Goal: Information Seeking & Learning: Learn about a topic

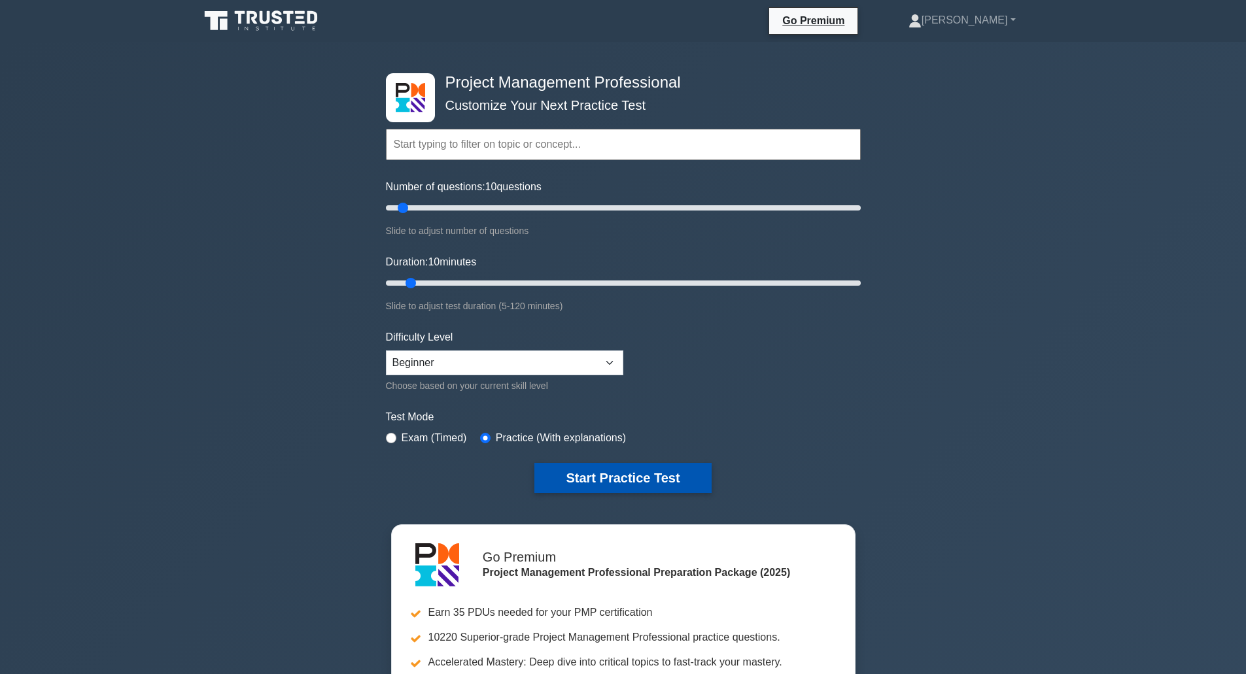
click at [642, 475] on button "Start Practice Test" at bounding box center [622, 478] width 177 height 30
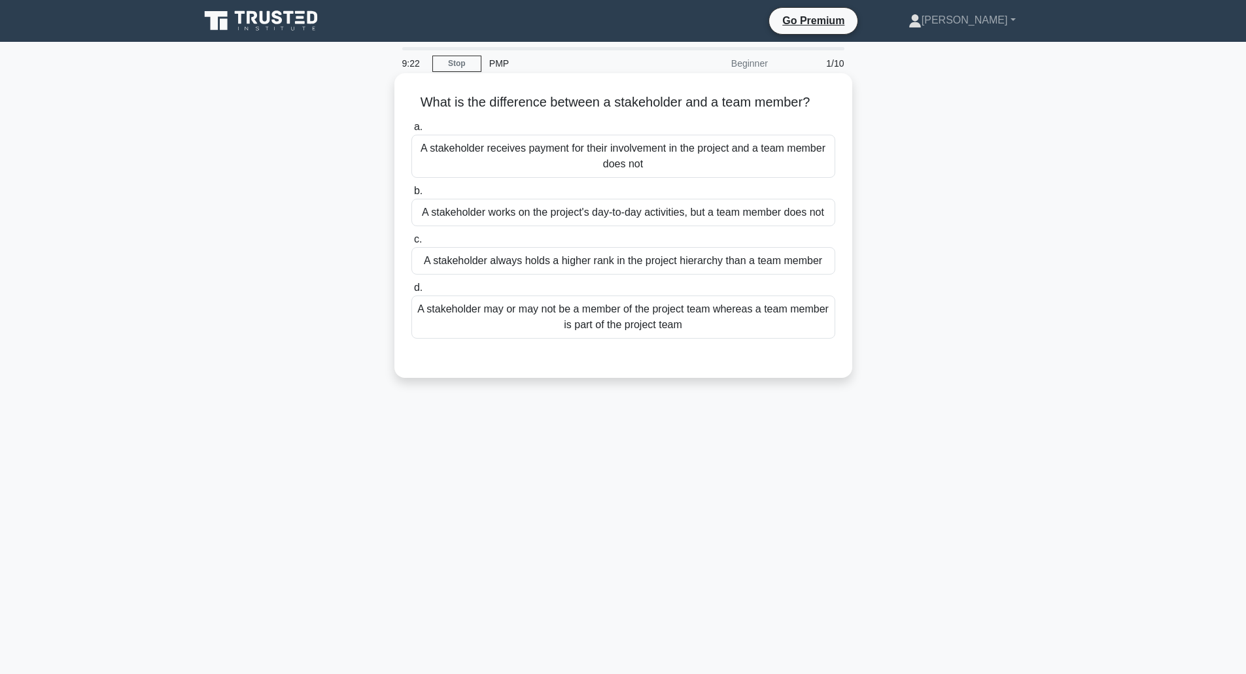
click at [641, 328] on div "A stakeholder may or may not be a member of the project team whereas a team mem…" at bounding box center [623, 317] width 424 height 43
click at [411, 292] on input "d. A stakeholder may or may not be a member of the project team whereas a team …" at bounding box center [411, 288] width 0 height 8
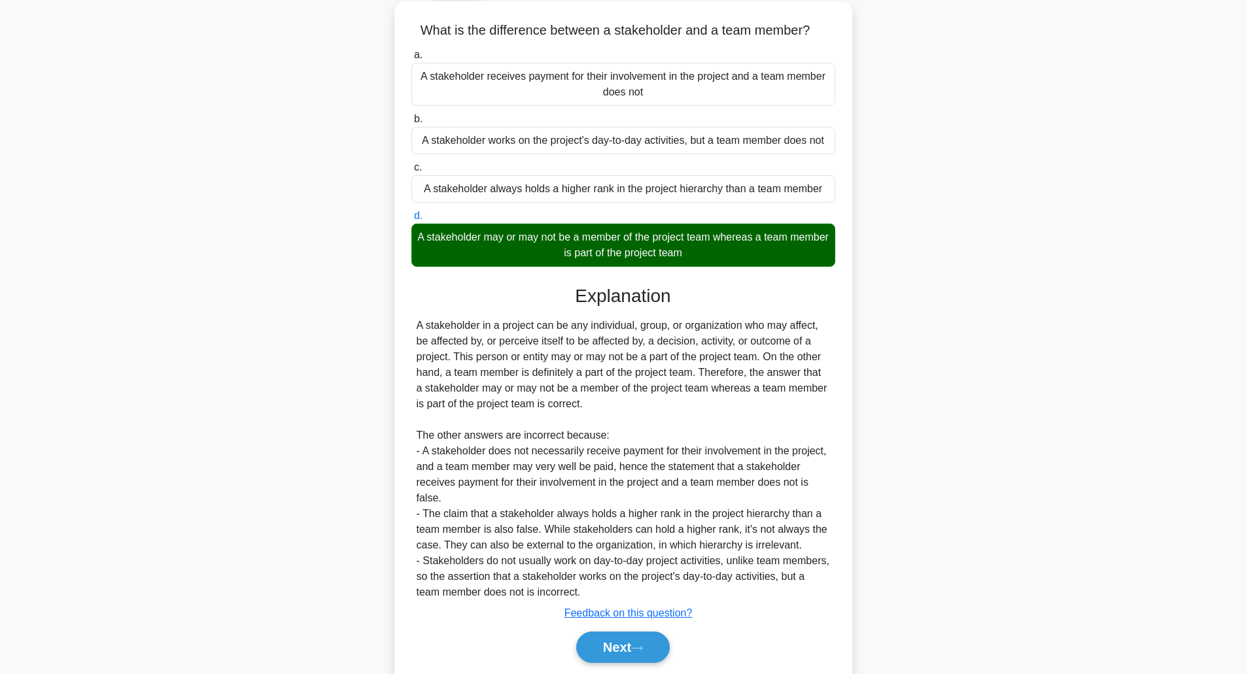
scroll to position [117, 0]
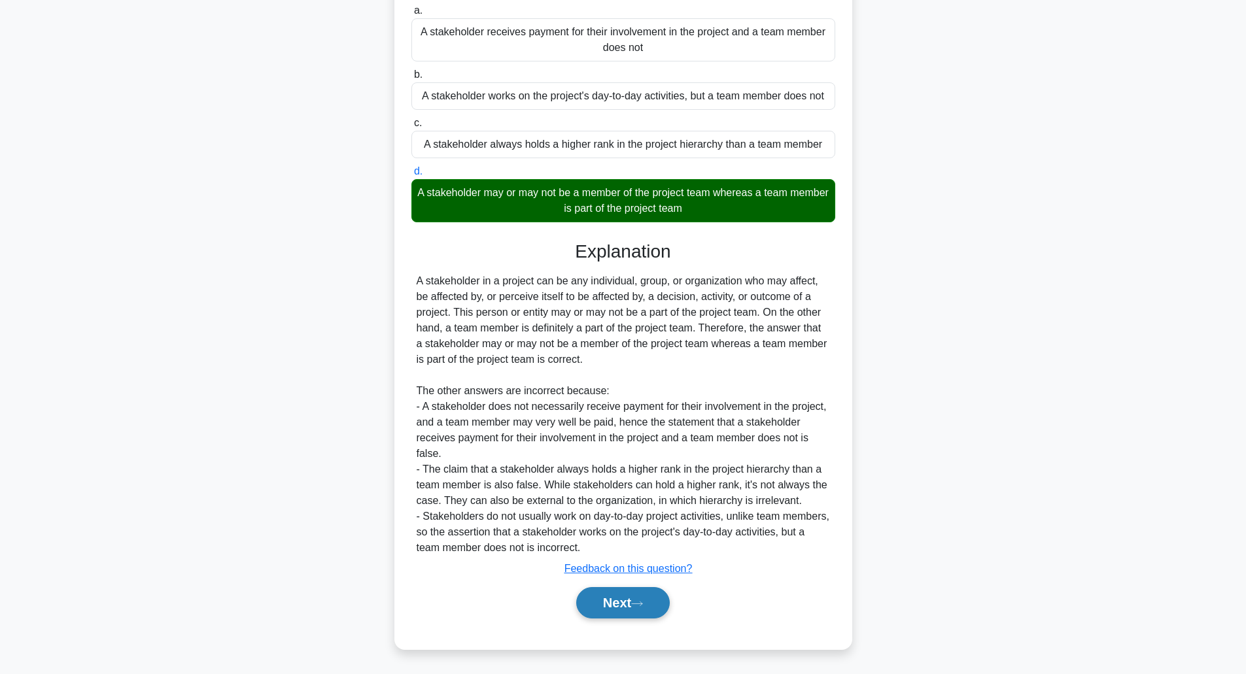
click at [603, 607] on button "Next" at bounding box center [622, 602] width 93 height 31
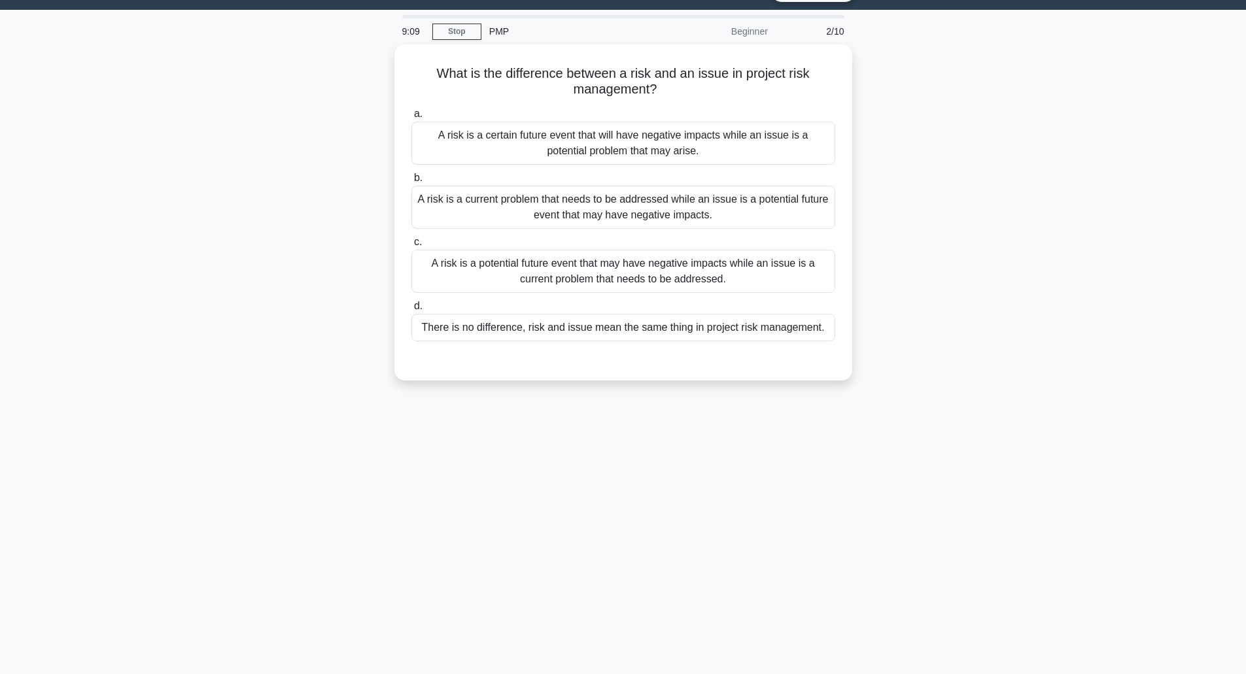
scroll to position [32, 0]
click at [806, 141] on div "A risk is a certain future event that will have negative impacts while an issue…" at bounding box center [623, 139] width 424 height 43
click at [411, 115] on input "a. A risk is a certain future event that will have negative impacts while an is…" at bounding box center [411, 111] width 0 height 8
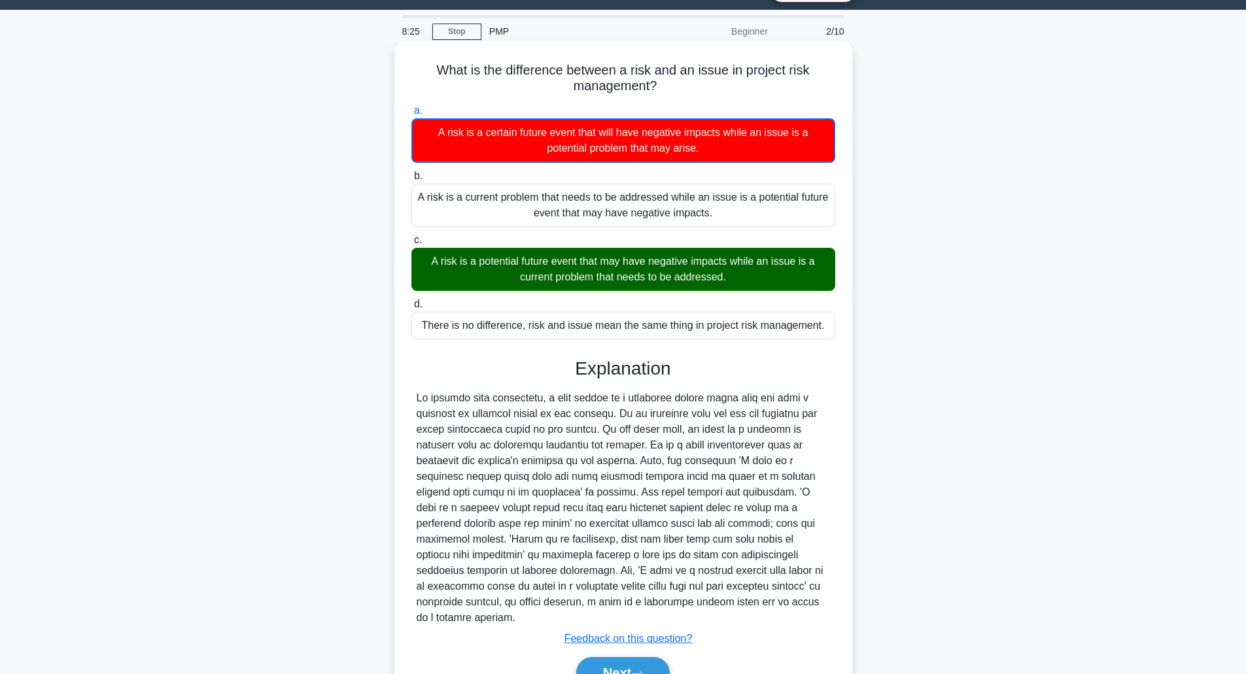
click at [624, 260] on div "A risk is a potential future event that may have negative impacts while an issu…" at bounding box center [623, 269] width 424 height 43
click at [411, 245] on input "c. A risk is a potential future event that may have negative impacts while an i…" at bounding box center [411, 240] width 0 height 8
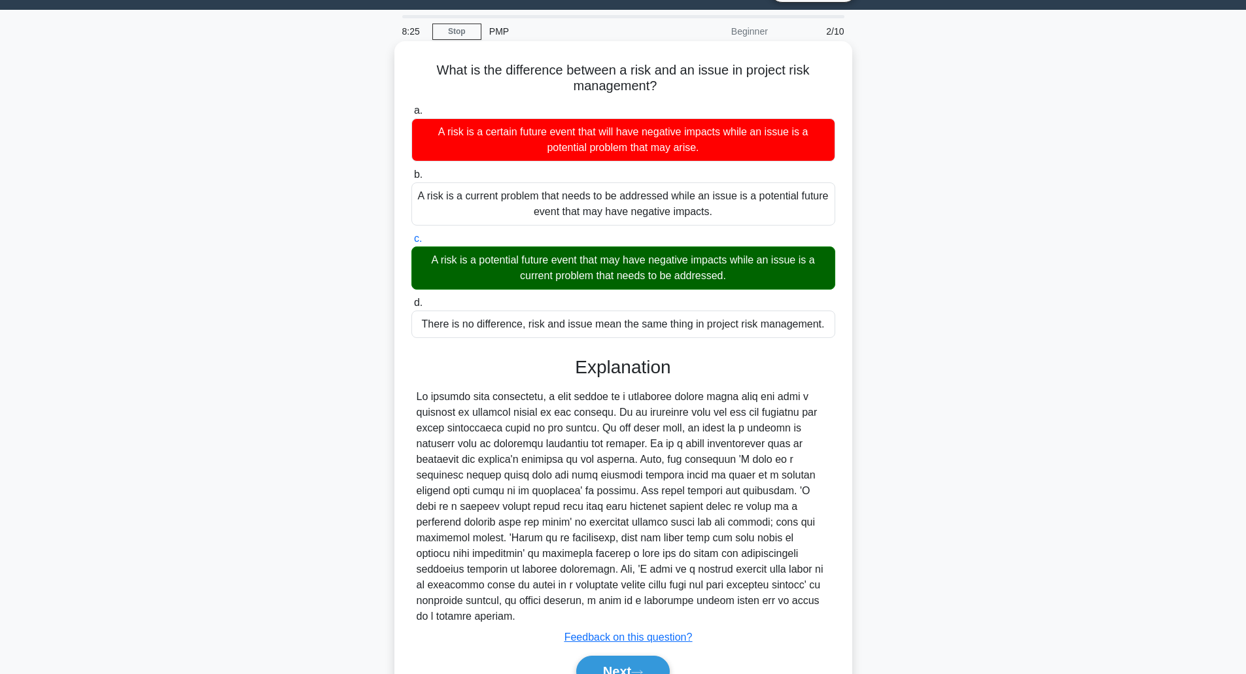
scroll to position [86, 0]
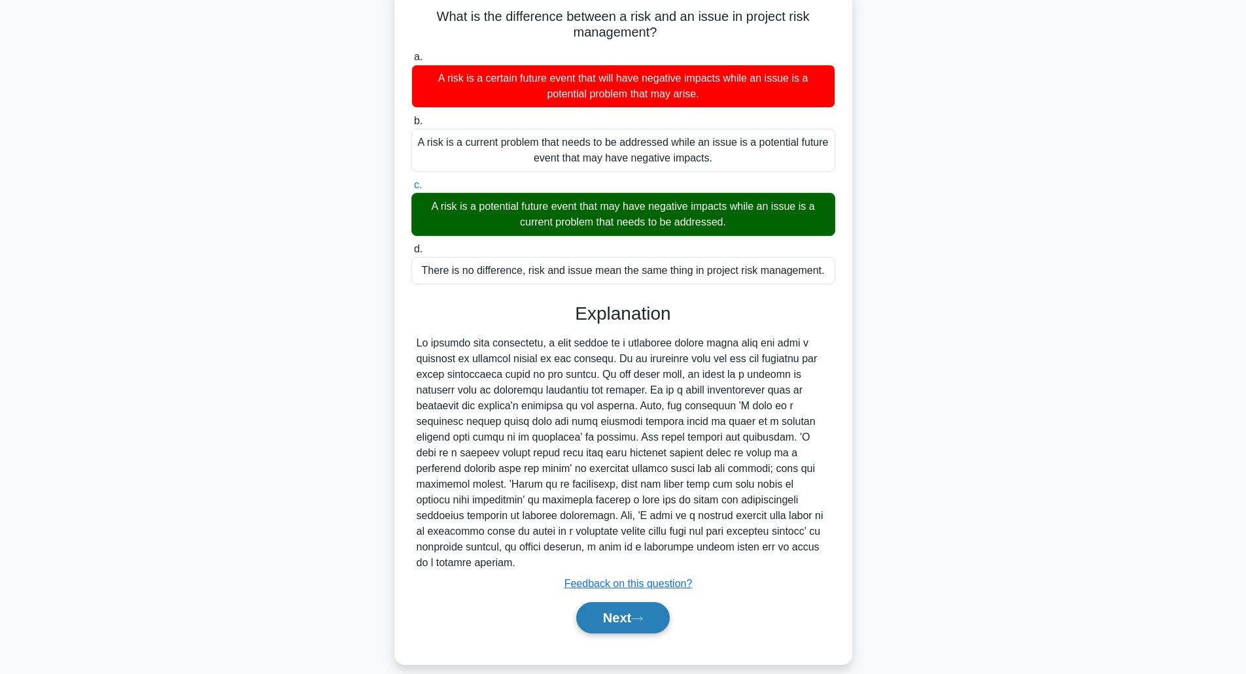
click at [636, 604] on button "Next" at bounding box center [622, 617] width 93 height 31
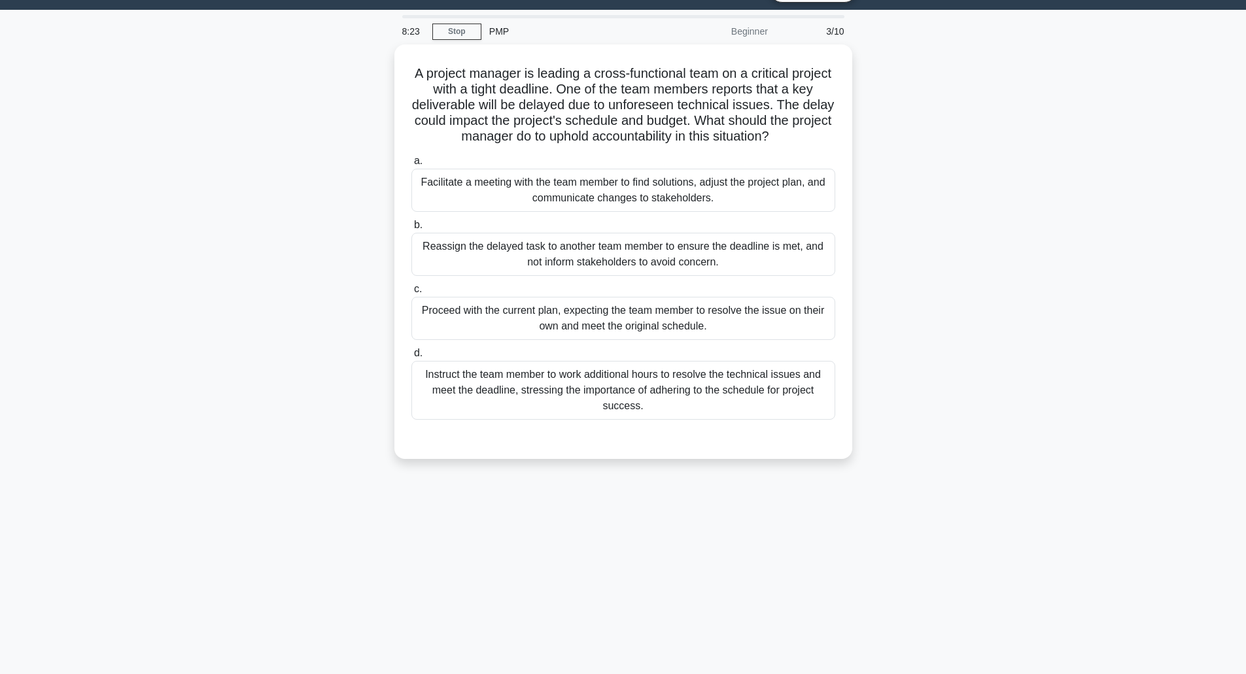
scroll to position [32, 0]
